Goal: Transaction & Acquisition: Book appointment/travel/reservation

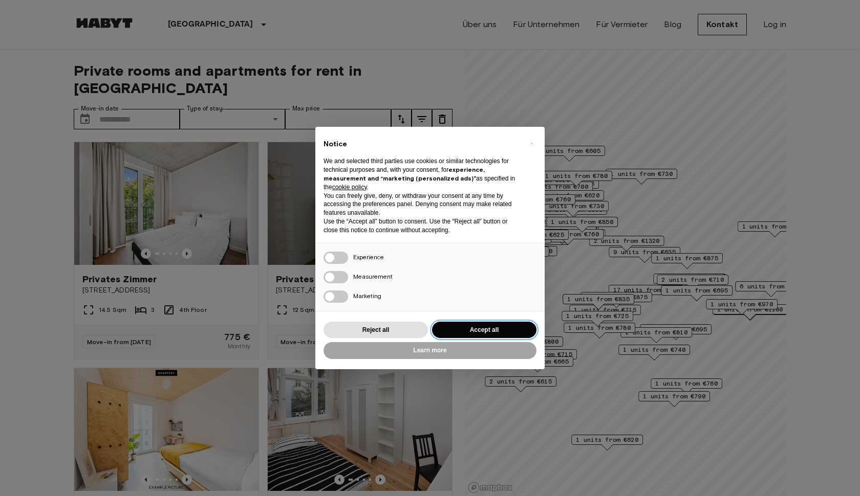
click at [483, 329] on button "Accept all" at bounding box center [484, 330] width 104 height 17
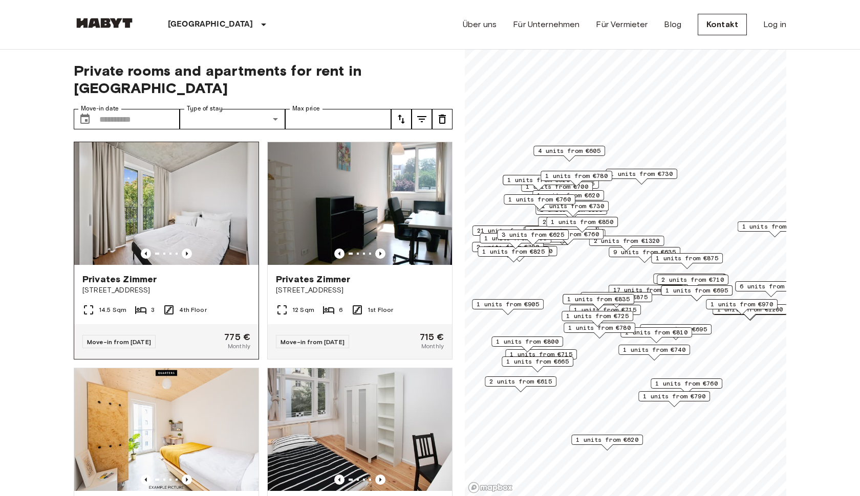
click at [162, 156] on img at bounding box center [166, 203] width 184 height 123
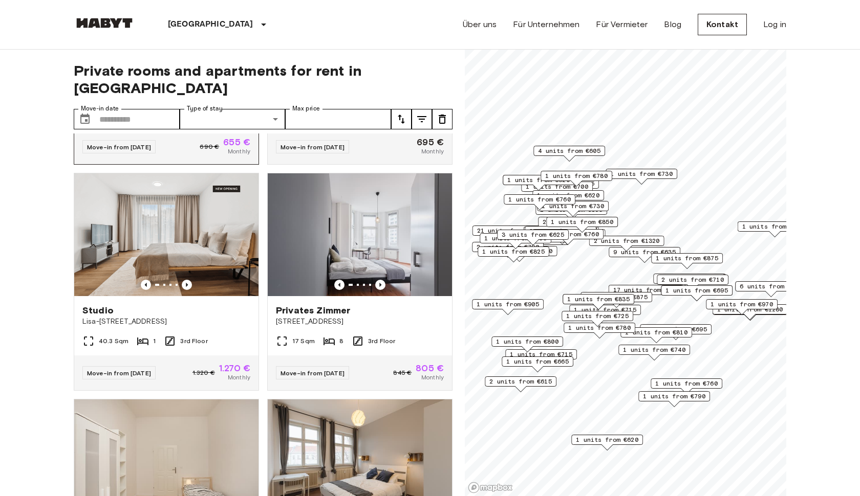
scroll to position [430, 0]
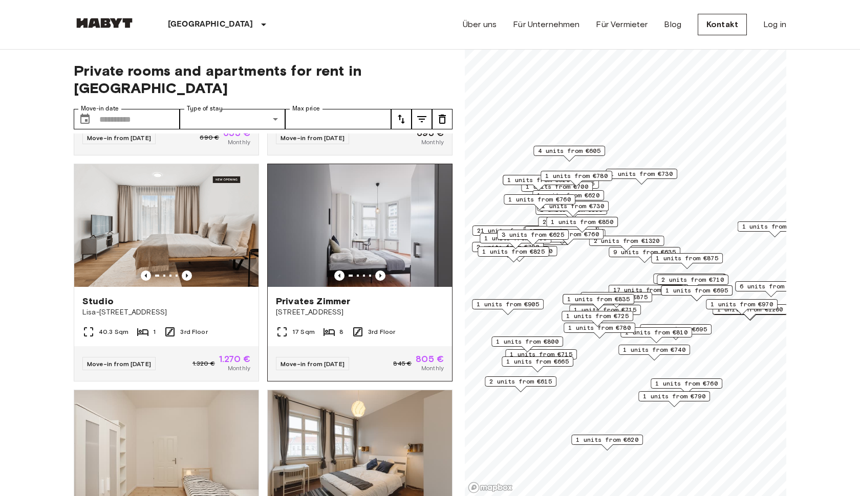
click at [350, 213] on img at bounding box center [360, 225] width 184 height 123
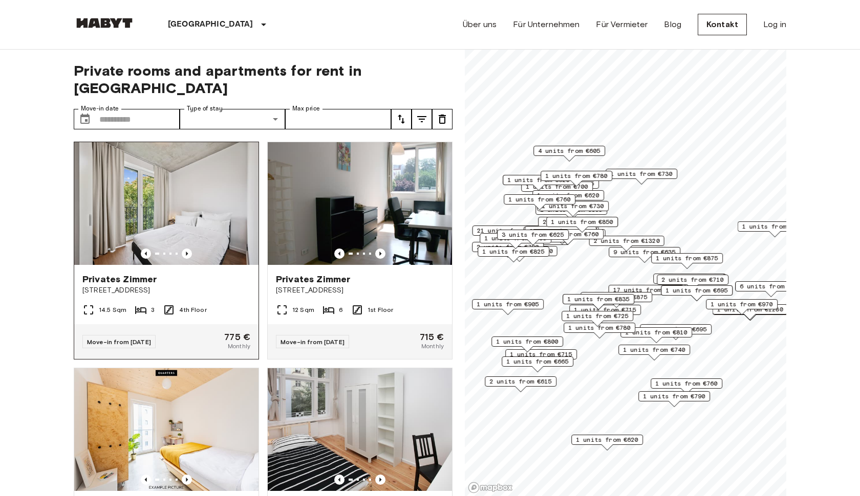
click at [200, 286] on span "Stromstraße 48" at bounding box center [166, 291] width 168 height 10
click at [136, 109] on input "Move-in date" at bounding box center [139, 119] width 80 height 20
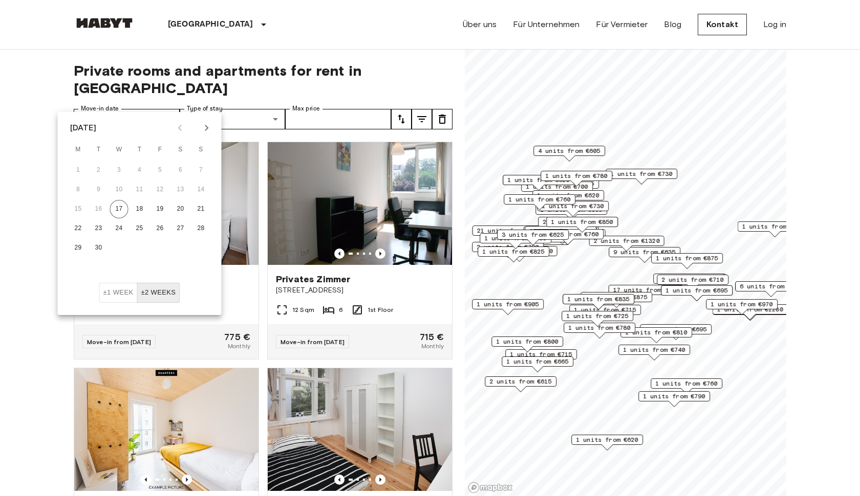
click at [202, 128] on icon "Next month" at bounding box center [207, 128] width 12 height 12
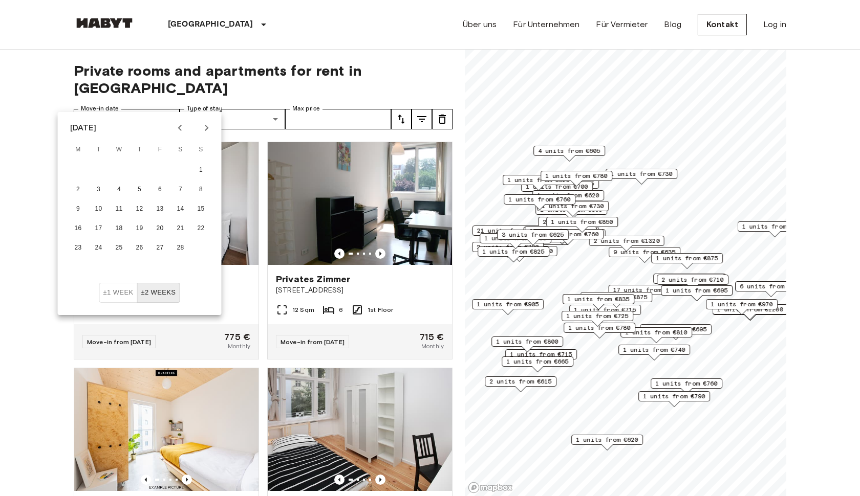
click at [202, 128] on icon "Next month" at bounding box center [207, 128] width 12 height 12
click at [81, 245] on button "25" at bounding box center [78, 248] width 18 height 18
type input "**********"
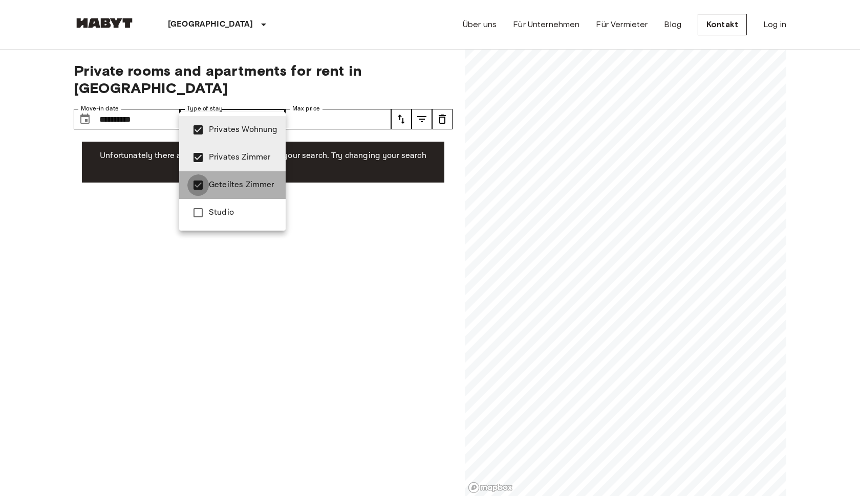
type input "**********"
click at [354, 107] on div at bounding box center [430, 248] width 860 height 496
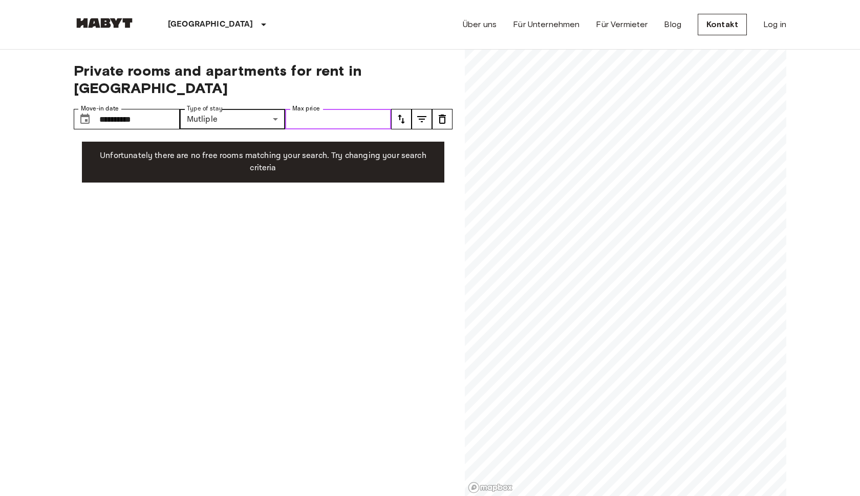
click at [351, 109] on input "Max price" at bounding box center [338, 119] width 106 height 20
